Goal: Communication & Community: Answer question/provide support

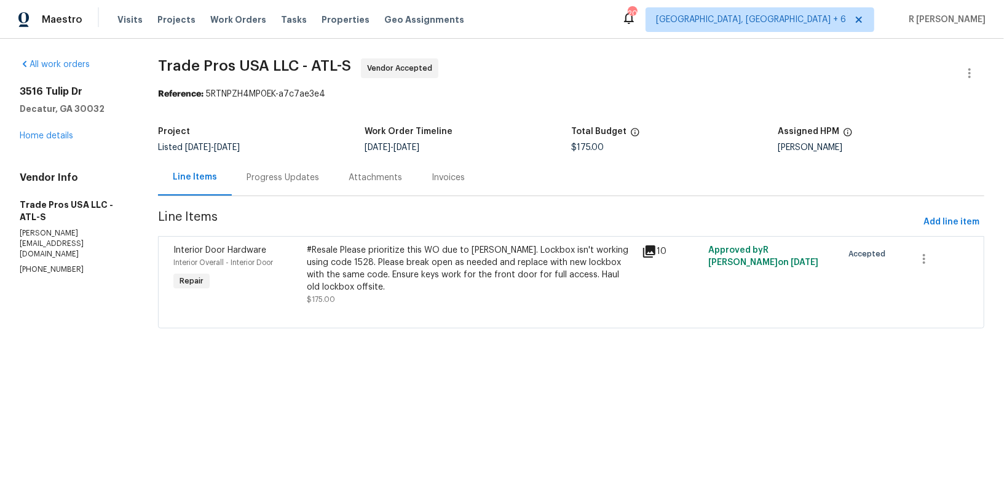
click at [41, 140] on div "[STREET_ADDRESS][PERSON_NAME] Home details" at bounding box center [74, 113] width 109 height 57
click at [44, 125] on div "[STREET_ADDRESS][PERSON_NAME] Home details" at bounding box center [74, 113] width 109 height 57
click at [45, 132] on link "Home details" at bounding box center [46, 136] width 53 height 9
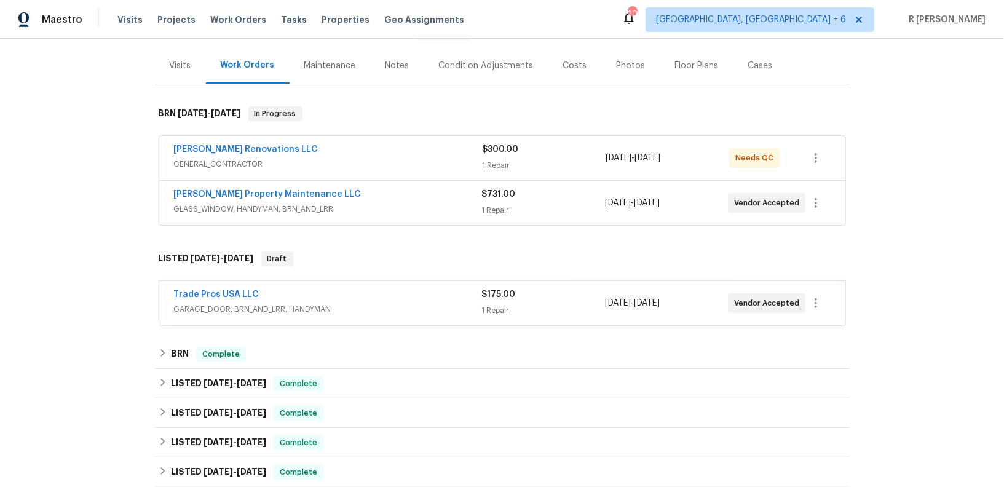
scroll to position [140, 0]
click at [385, 202] on span "GLASS_WINDOW, HANDYMAN, BRN_AND_LRR" at bounding box center [328, 208] width 308 height 12
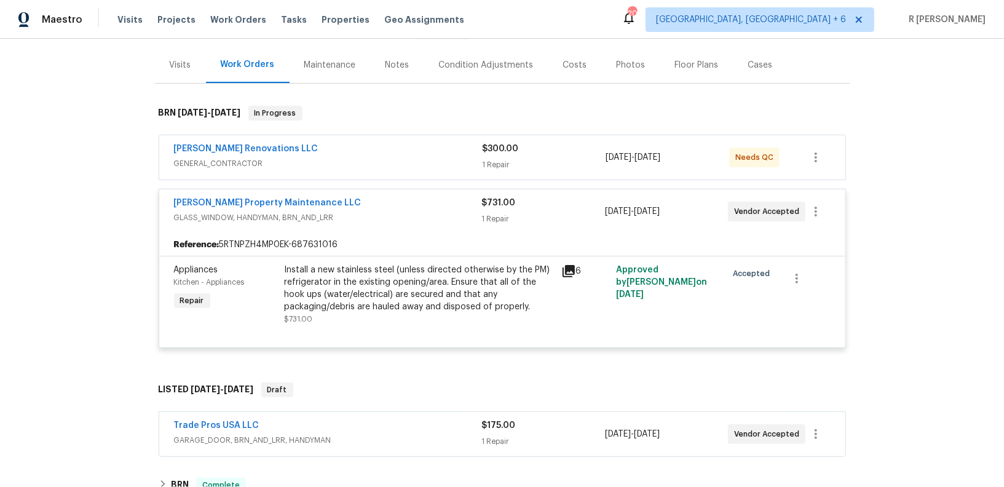
click at [385, 202] on div "[PERSON_NAME] Property Maintenance LLC" at bounding box center [328, 204] width 308 height 15
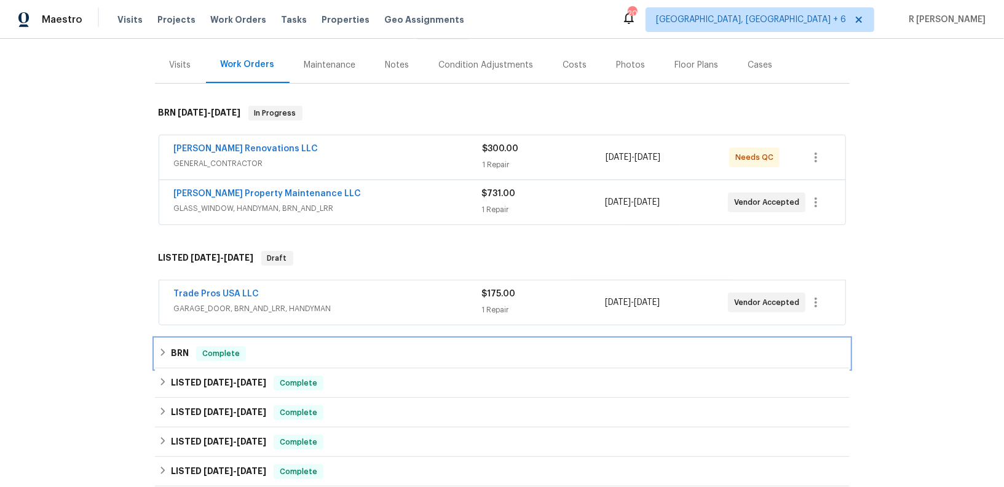
click at [266, 347] on div "BRN Complete" at bounding box center [502, 353] width 687 height 15
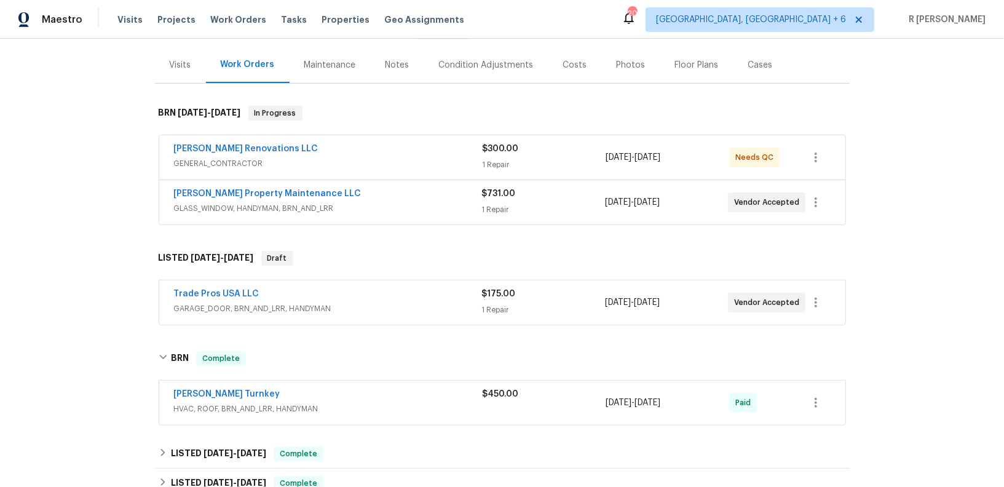
click at [385, 389] on div "[PERSON_NAME] Turnkey" at bounding box center [328, 395] width 309 height 15
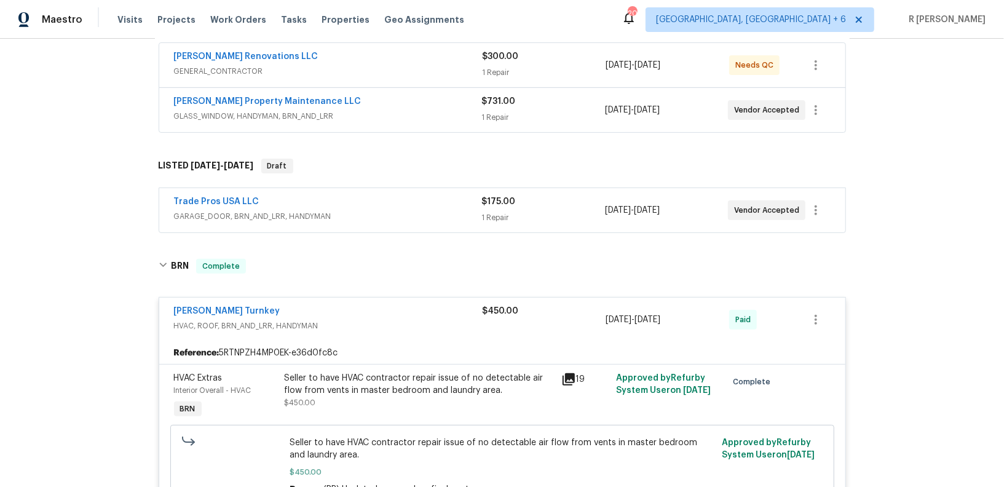
scroll to position [235, 0]
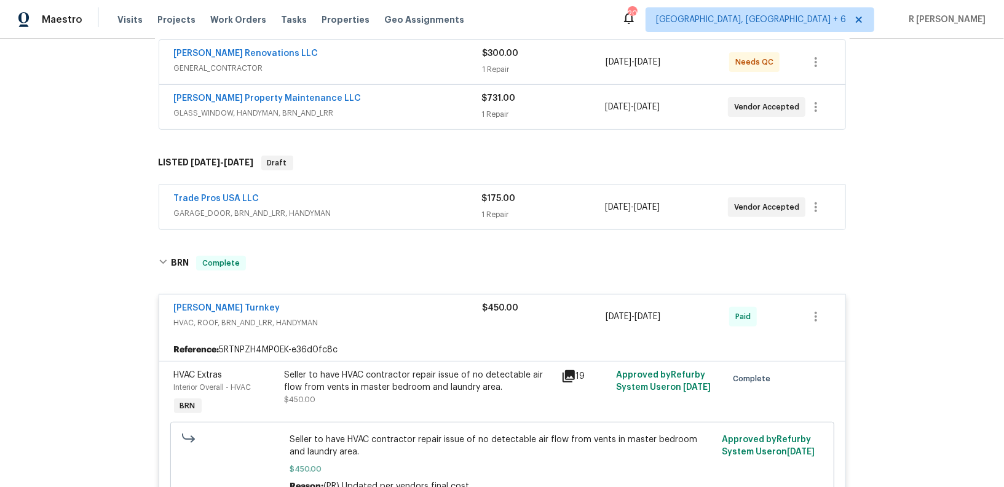
click at [409, 320] on span "HVAC, ROOF, BRN_AND_LRR, HANDYMAN" at bounding box center [328, 323] width 309 height 12
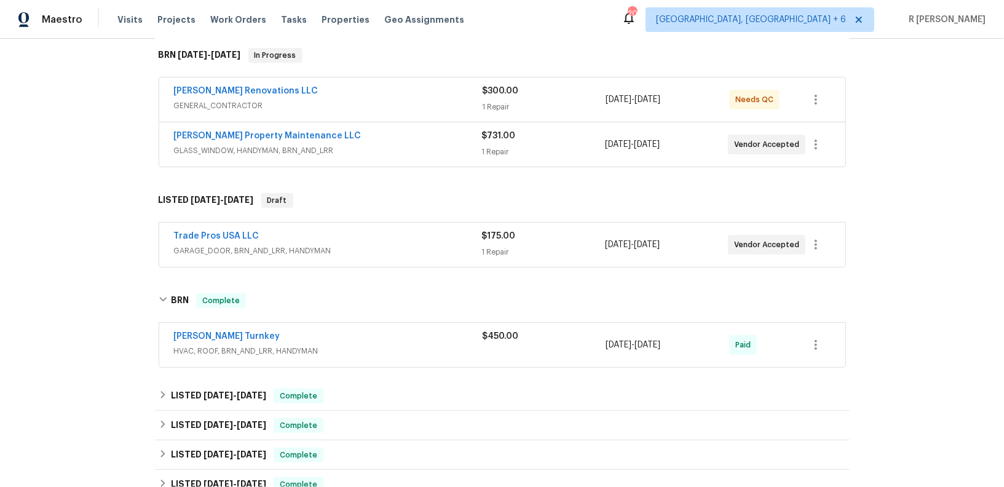
scroll to position [166, 0]
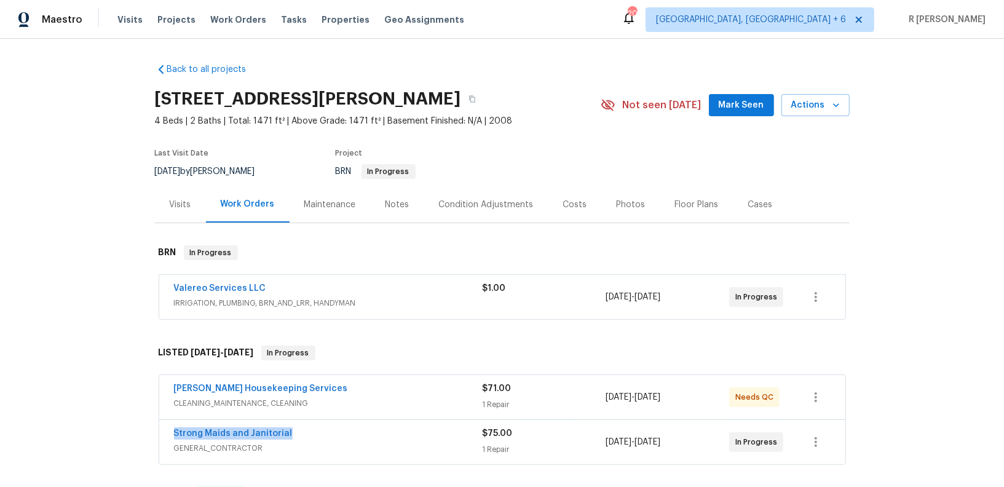
scroll to position [1, 0]
click at [248, 432] on link "Strong Maids and Janitorial" at bounding box center [233, 432] width 119 height 9
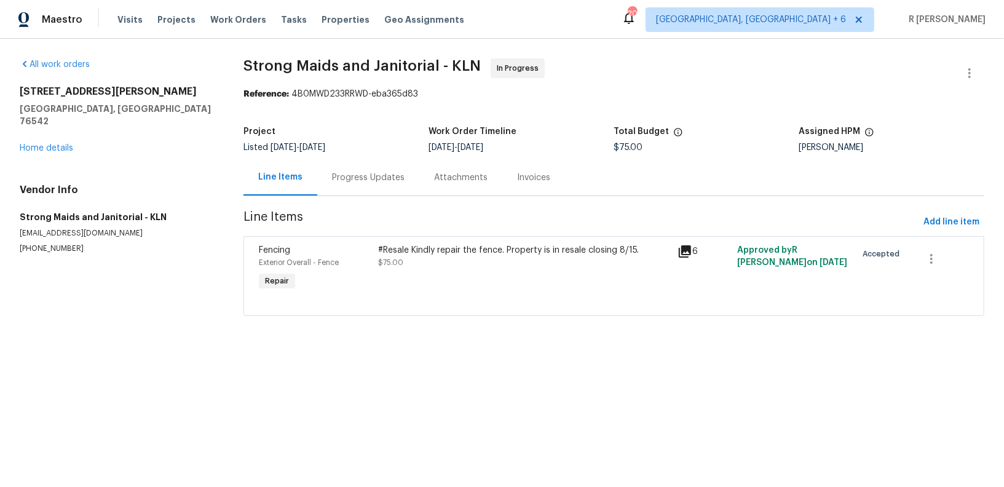
click at [361, 162] on div "Progress Updates" at bounding box center [368, 177] width 102 height 36
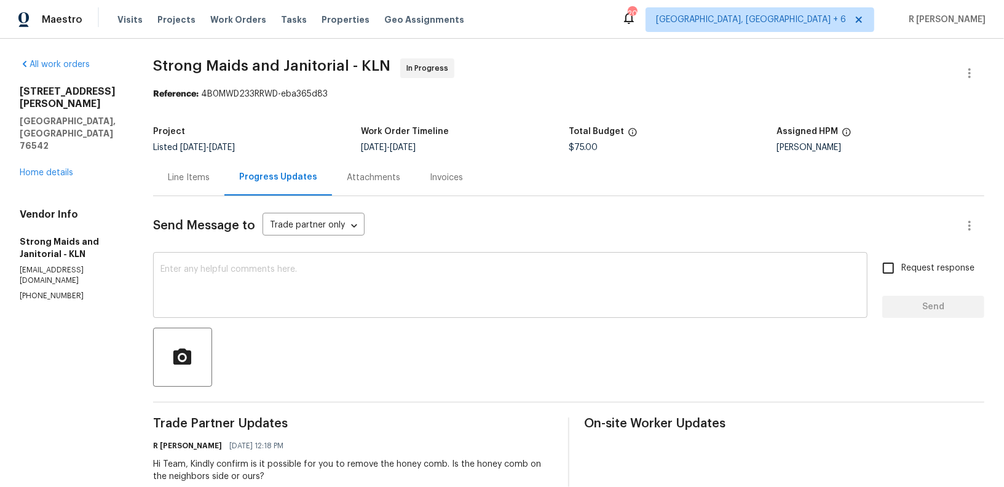
click at [373, 275] on textarea at bounding box center [510, 286] width 700 height 43
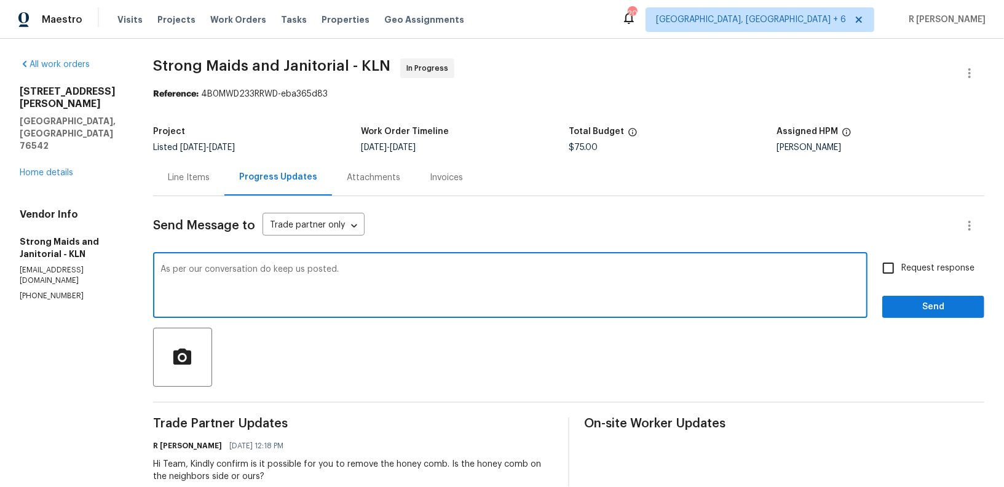
type textarea "As per our conversation do keep us posted."
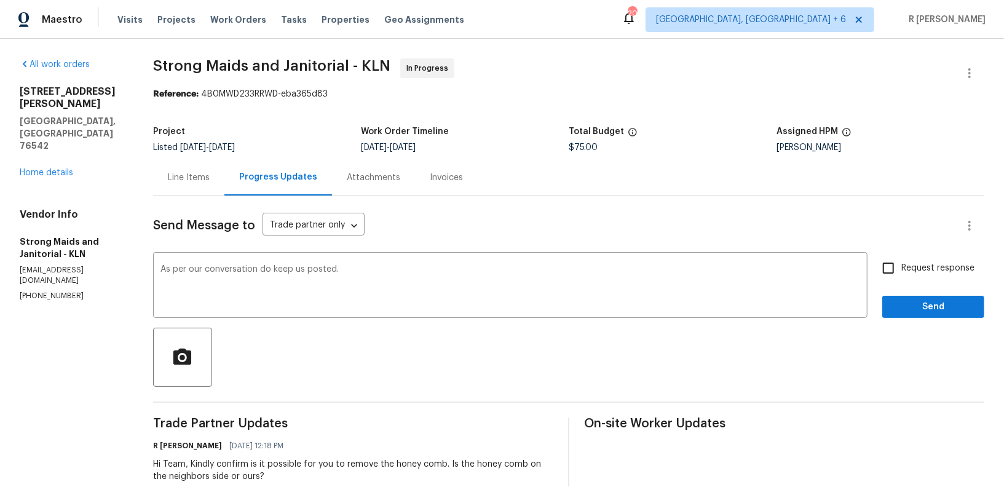
click at [952, 326] on div "Send Message to Trade partner only Trade partner only ​ As per our conversation…" at bounding box center [568, 389] width 831 height 386
click at [931, 308] on span "Send" at bounding box center [933, 306] width 82 height 15
